Goal: Task Accomplishment & Management: Use online tool/utility

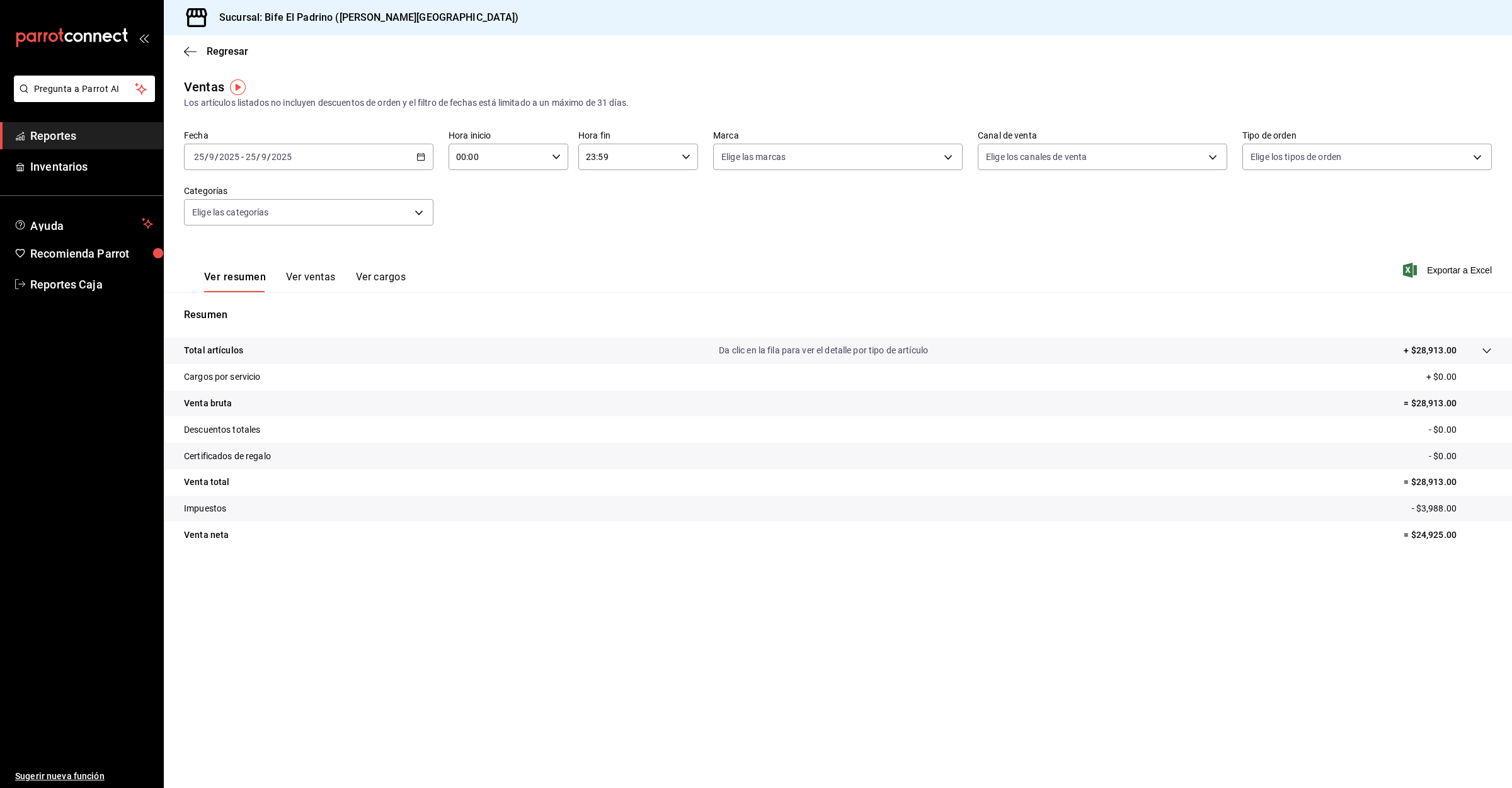
click at [80, 126] on link "Reportes" at bounding box center [81, 136] width 163 height 27
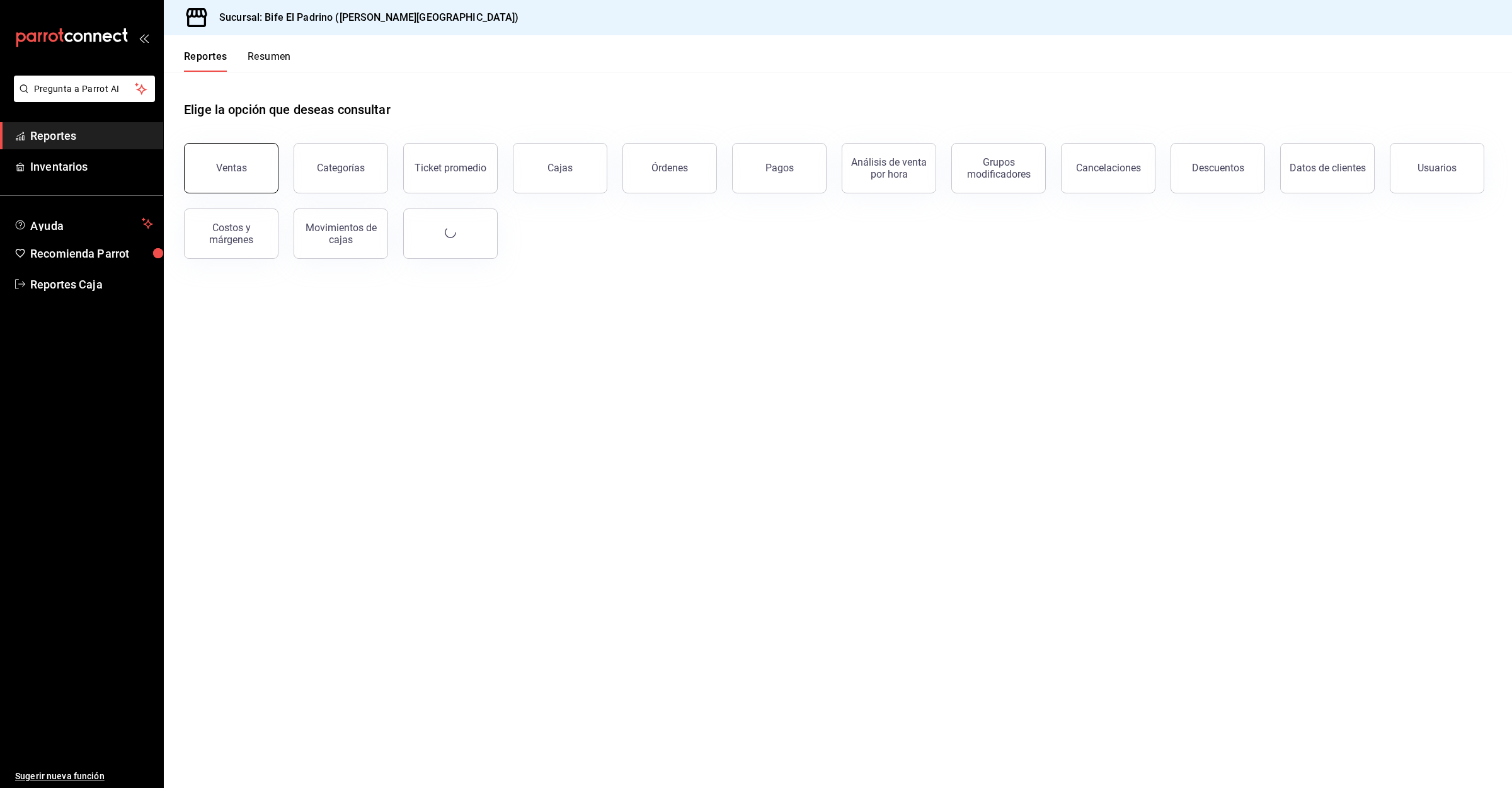
click at [242, 162] on div "Ventas" at bounding box center [232, 167] width 31 height 12
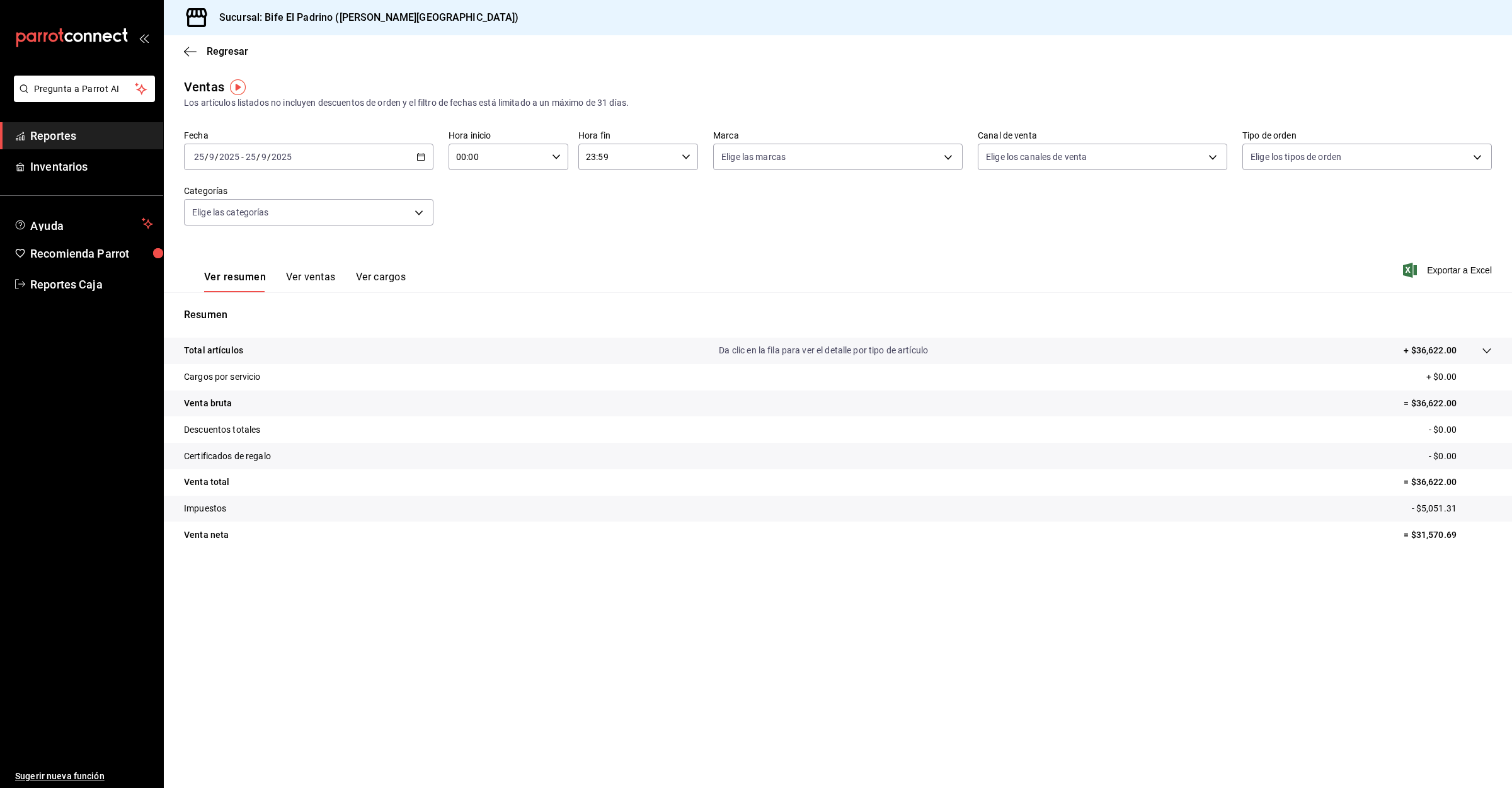
click at [59, 140] on span "Reportes" at bounding box center [91, 136] width 123 height 17
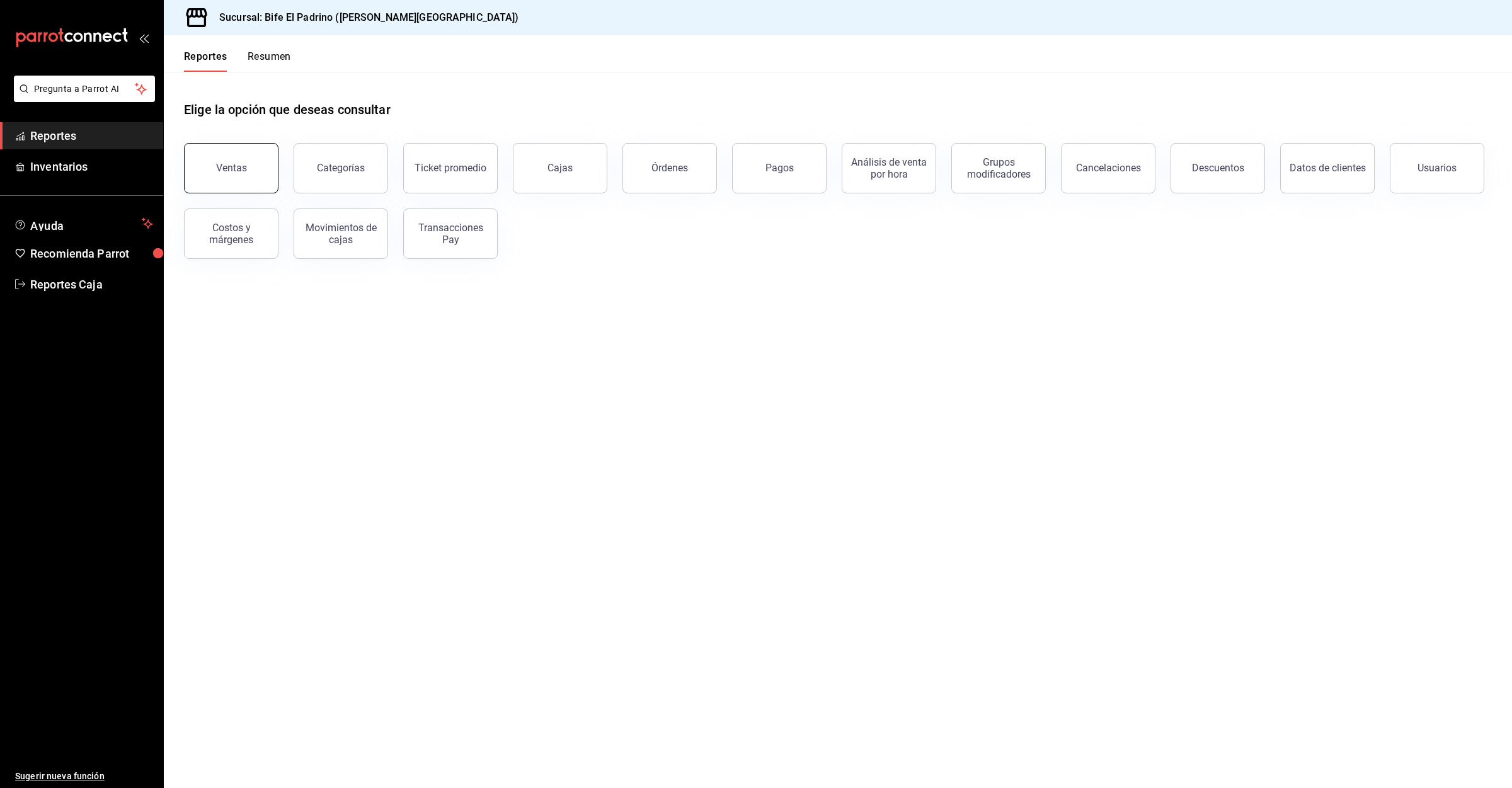
click at [231, 163] on div "Ventas" at bounding box center [232, 167] width 31 height 12
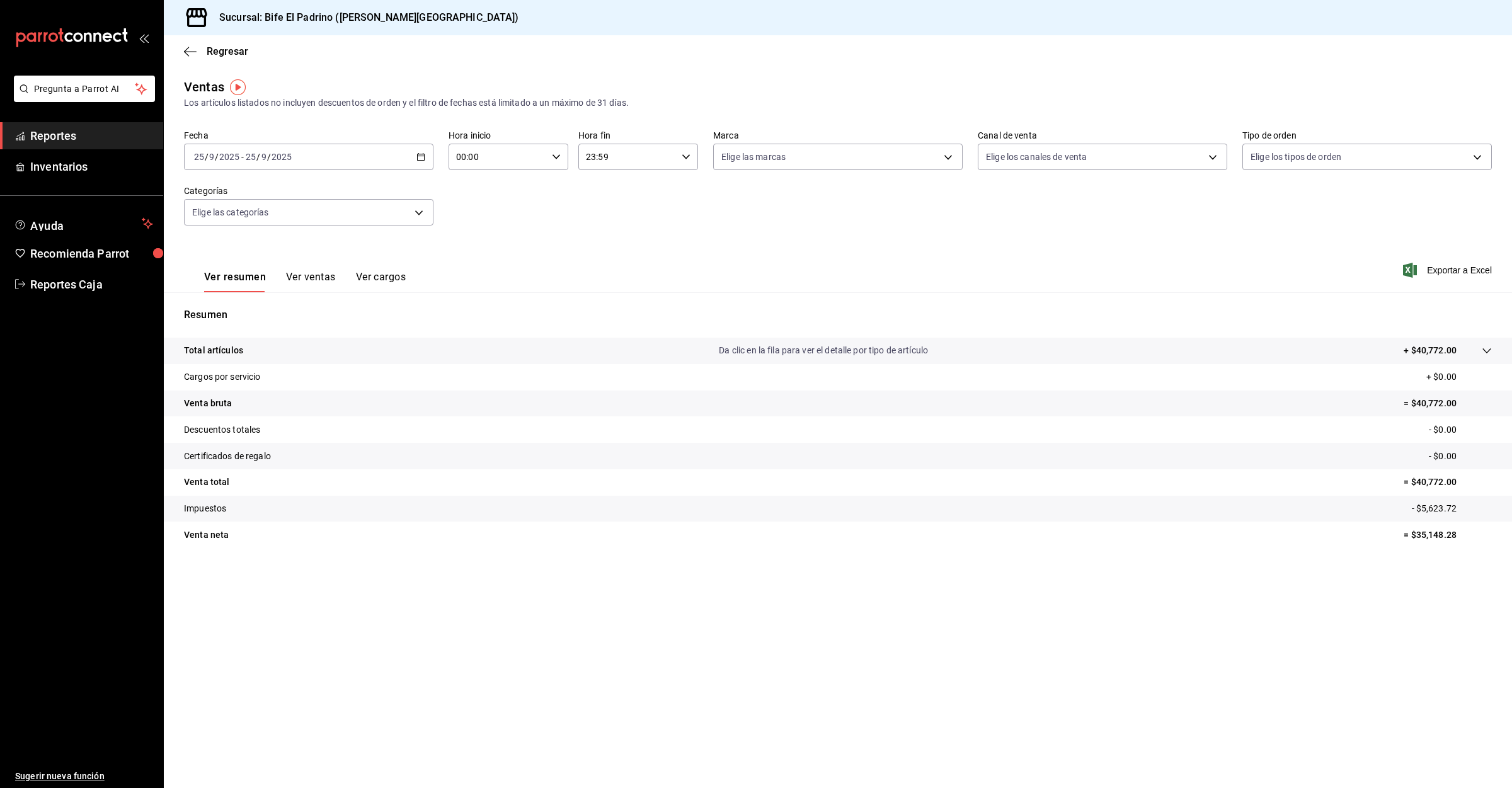
click at [80, 131] on span "Reportes" at bounding box center [91, 136] width 123 height 17
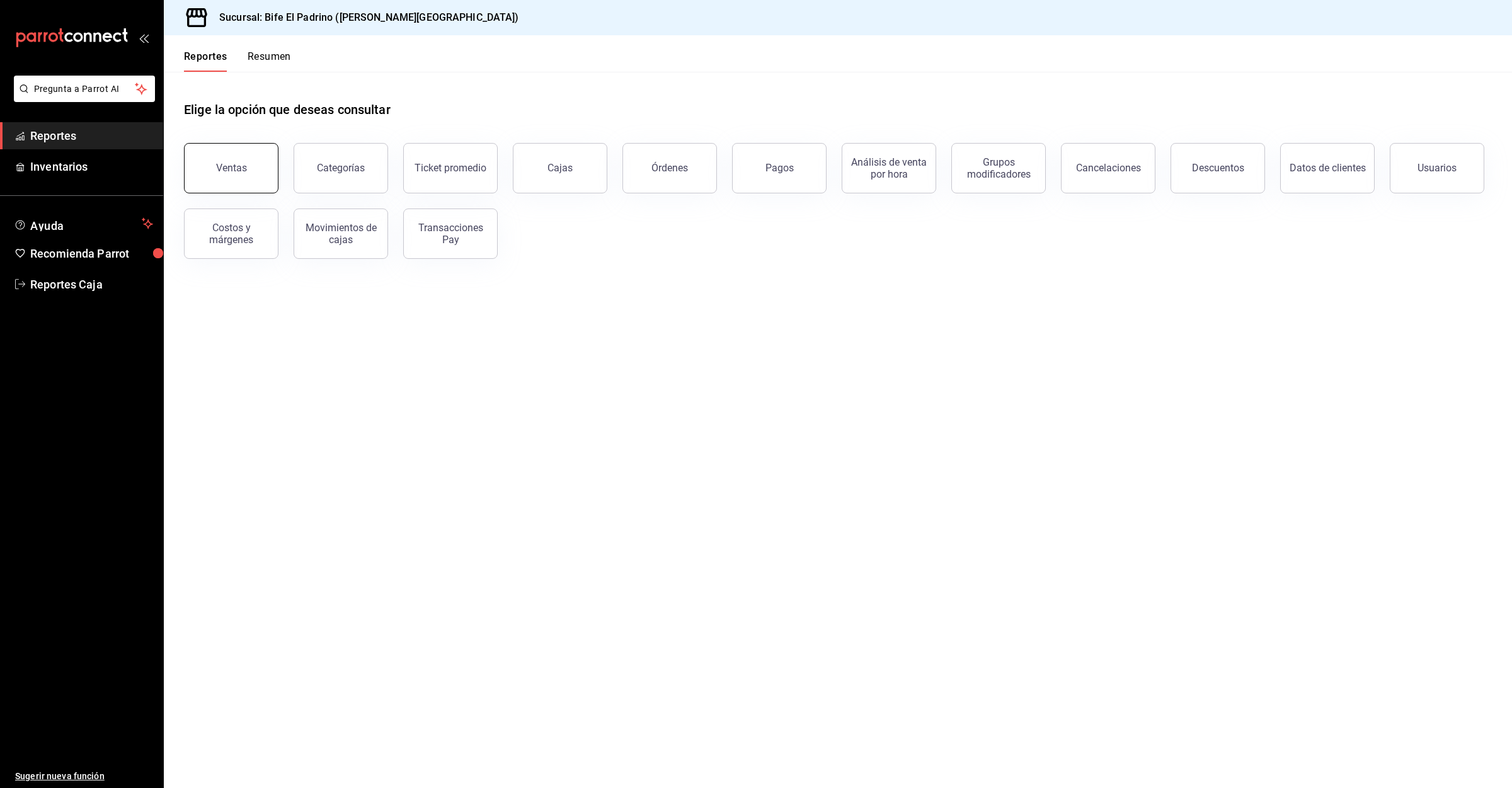
click at [211, 162] on button "Ventas" at bounding box center [231, 168] width 94 height 51
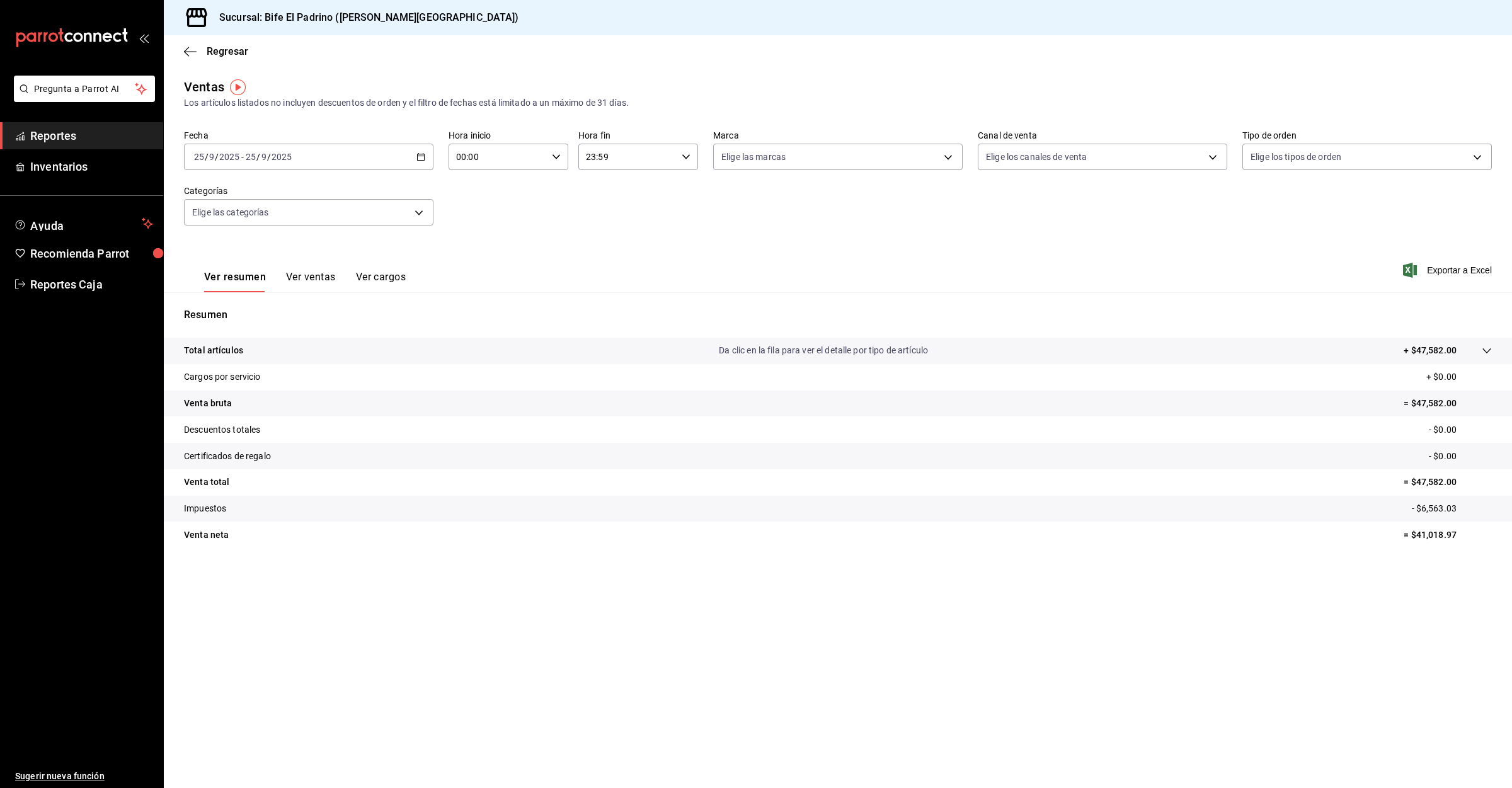
click at [1437, 268] on span "Exportar a Excel" at bounding box center [1449, 270] width 87 height 15
